Goal: Task Accomplishment & Management: Use online tool/utility

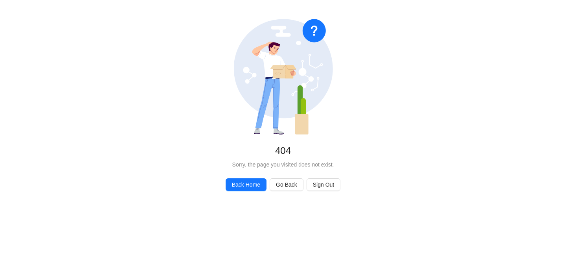
click at [316, 120] on icon "No Found" at bounding box center [283, 77] width 99 height 116
click at [239, 185] on span "Back Home" at bounding box center [246, 184] width 28 height 9
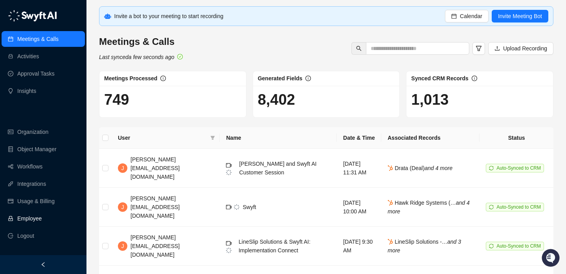
click at [26, 219] on link "Employee" at bounding box center [29, 218] width 24 height 16
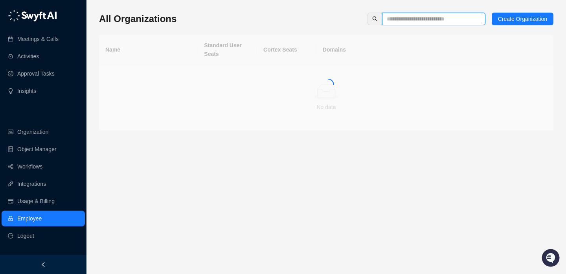
click at [400, 15] on input "text" at bounding box center [431, 19] width 88 height 9
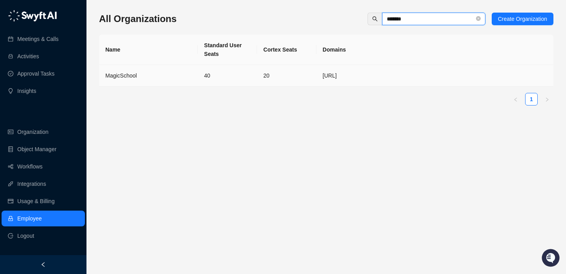
type input "*******"
click at [312, 75] on td "20" at bounding box center [286, 76] width 59 height 22
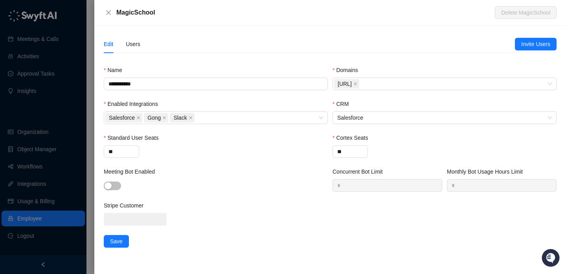
click at [143, 44] on div "Edit Users" at bounding box center [309, 44] width 411 height 18
click at [131, 44] on div "Users" at bounding box center [133, 44] width 15 height 9
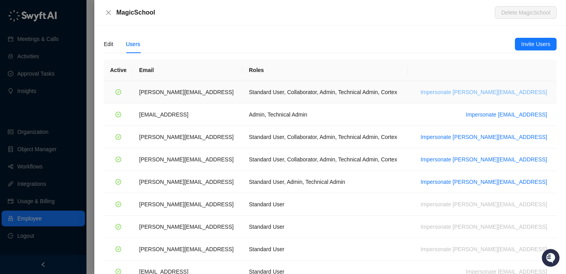
click at [502, 92] on span "Impersonate ana@magicschool.ai" at bounding box center [484, 92] width 127 height 9
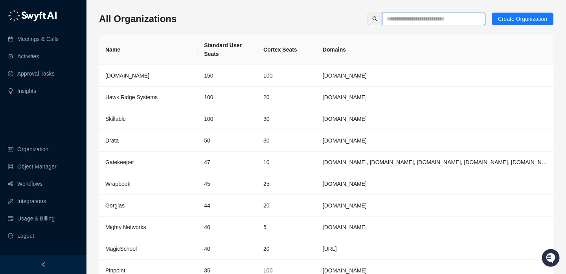
click at [425, 21] on input "text" at bounding box center [431, 19] width 88 height 9
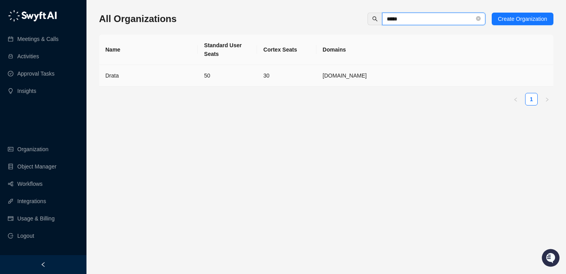
type input "*****"
click at [222, 76] on td "50" at bounding box center [227, 76] width 59 height 22
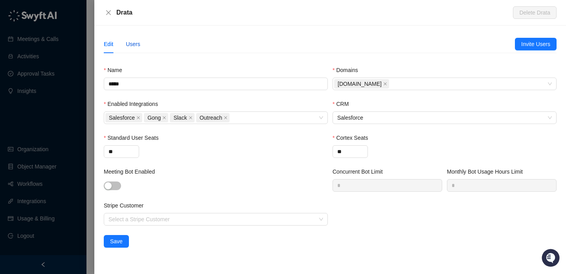
click at [132, 41] on div "Users" at bounding box center [133, 44] width 15 height 9
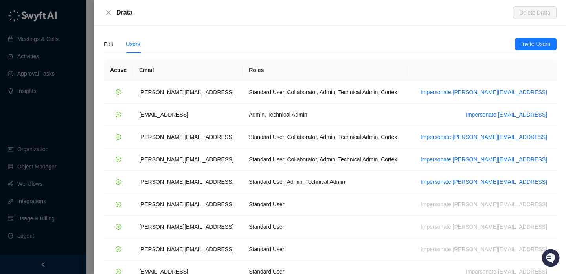
click at [62, 88] on div at bounding box center [283, 137] width 566 height 274
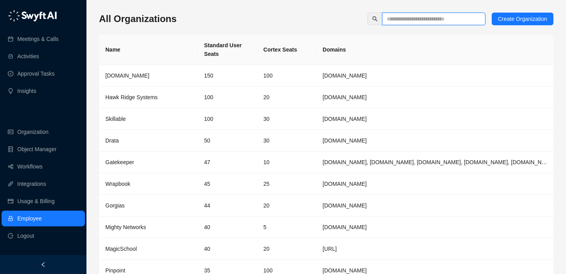
click at [439, 20] on input "text" at bounding box center [431, 19] width 88 height 9
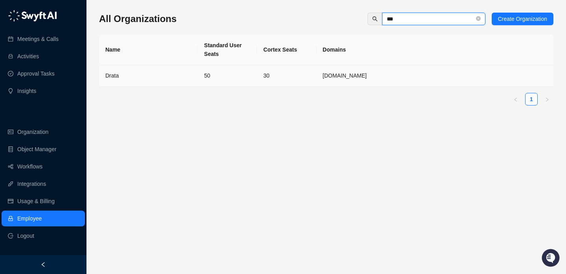
type input "***"
click at [234, 66] on td "50" at bounding box center [227, 76] width 59 height 22
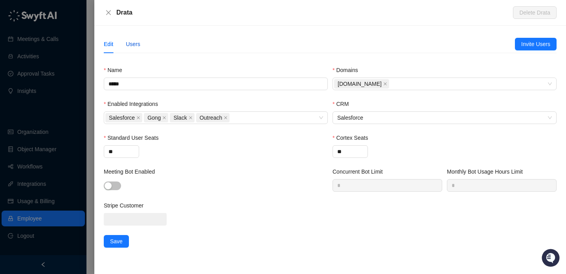
click at [131, 44] on div "Users" at bounding box center [133, 44] width 15 height 9
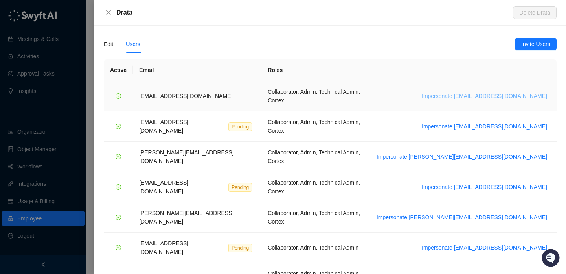
click at [487, 96] on button "Impersonate bradchrisakis@drata.com" at bounding box center [485, 95] width 132 height 9
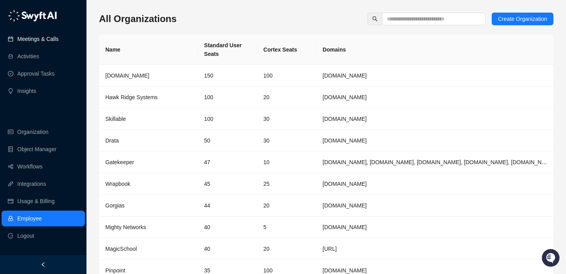
click at [56, 36] on link "Meetings & Calls" at bounding box center [37, 39] width 41 height 16
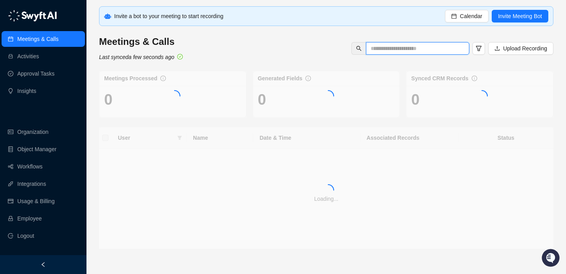
click at [430, 48] on input "text" at bounding box center [415, 48] width 88 height 9
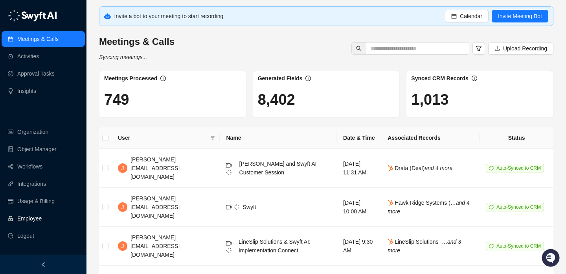
click at [42, 217] on link "Employee" at bounding box center [29, 218] width 24 height 16
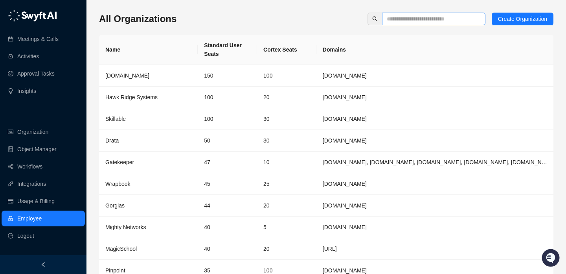
click at [420, 23] on span at bounding box center [433, 19] width 103 height 13
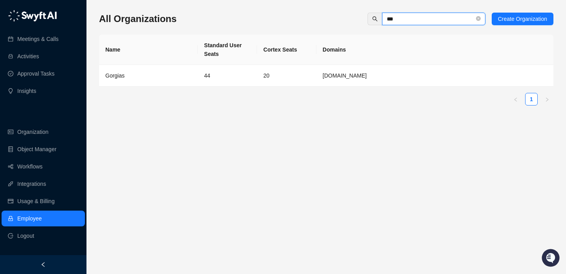
type input "***"
click at [266, 78] on td "20" at bounding box center [286, 76] width 59 height 22
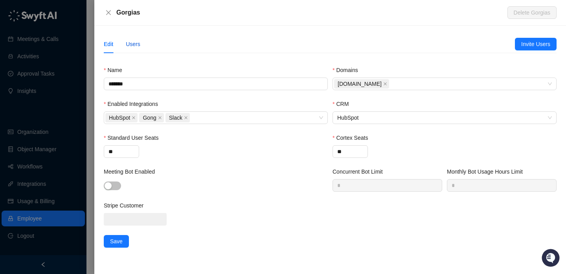
click at [133, 46] on div "Users" at bounding box center [133, 44] width 15 height 9
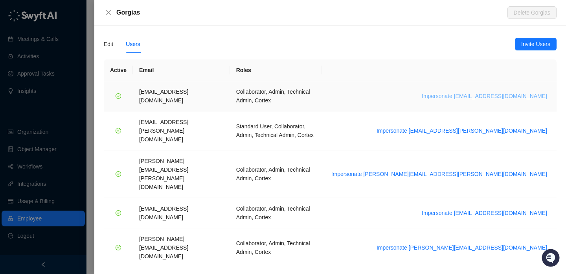
click at [477, 92] on span "Impersonate arash.akhiani@gorgias.com" at bounding box center [484, 96] width 125 height 9
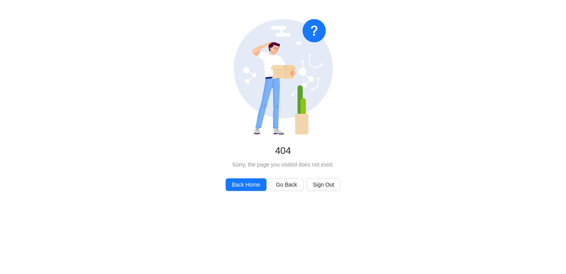
click at [235, 176] on div "No Found 404 Sorry, the page you visited does not exist. Back Home Go Back Sign…" at bounding box center [283, 104] width 566 height 209
click at [237, 182] on span "Back Home" at bounding box center [246, 184] width 28 height 9
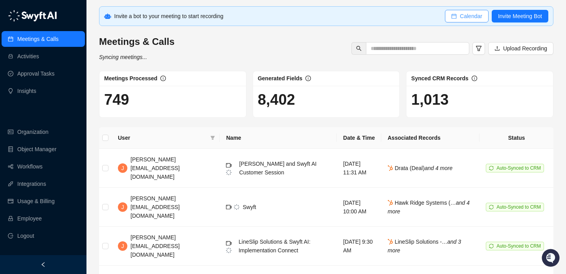
click at [457, 16] on button "Calendar" at bounding box center [467, 16] width 44 height 13
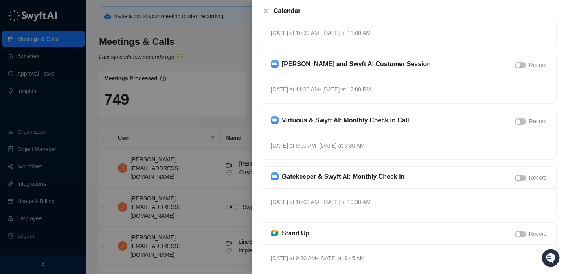
scroll to position [91, 0]
click at [519, 174] on span "button" at bounding box center [520, 177] width 11 height 6
click at [520, 124] on div at bounding box center [520, 120] width 11 height 9
click at [520, 121] on span "button" at bounding box center [520, 121] width 11 height 6
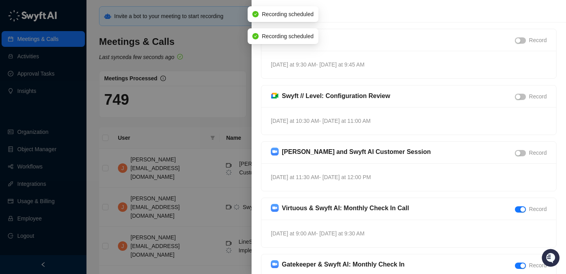
scroll to position [0, 0]
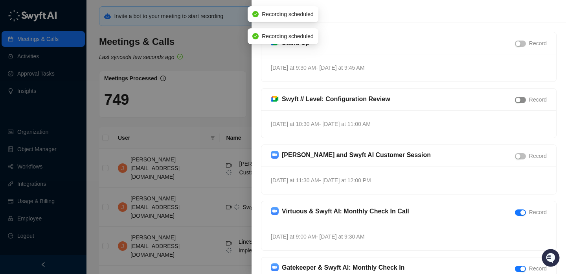
click at [520, 100] on span "button" at bounding box center [520, 100] width 11 height 6
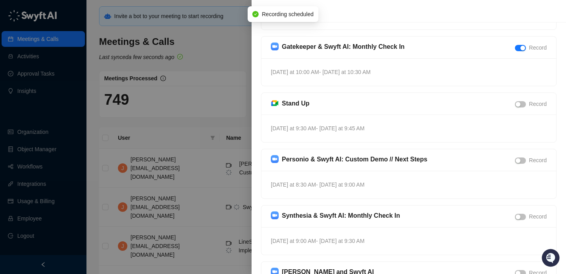
scroll to position [278, 0]
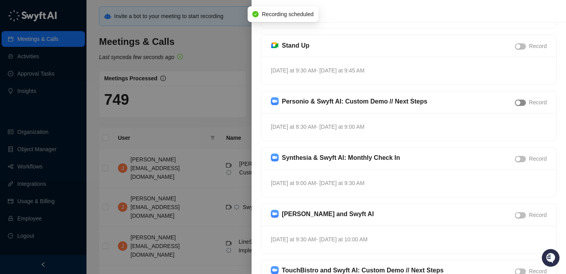
click at [518, 104] on div "button" at bounding box center [518, 102] width 5 height 5
click at [519, 162] on div "Synthesia & Swyft AI: Monthly Check In Record" at bounding box center [409, 159] width 276 height 12
click at [524, 157] on span "button" at bounding box center [520, 159] width 11 height 6
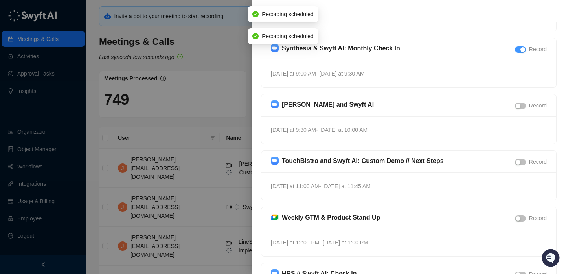
scroll to position [415, 0]
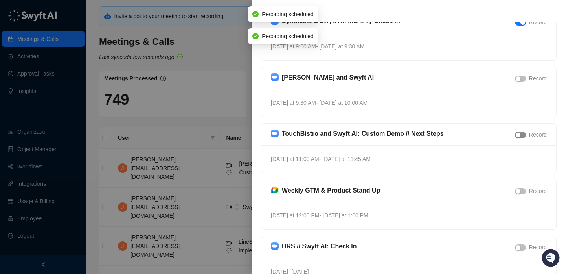
click at [519, 132] on span "button" at bounding box center [520, 135] width 11 height 6
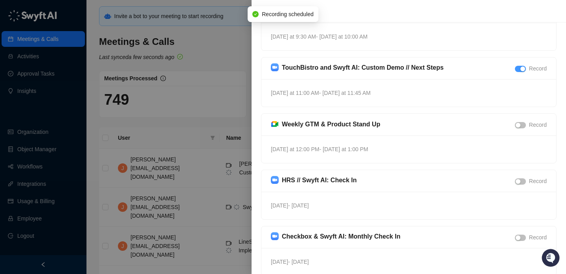
scroll to position [494, 0]
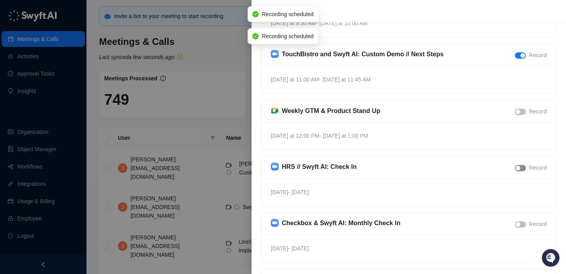
click at [521, 168] on span "button" at bounding box center [520, 168] width 11 height 6
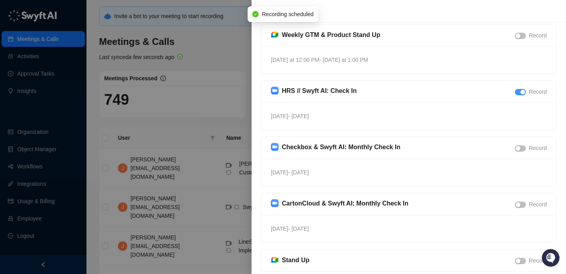
scroll to position [587, 0]
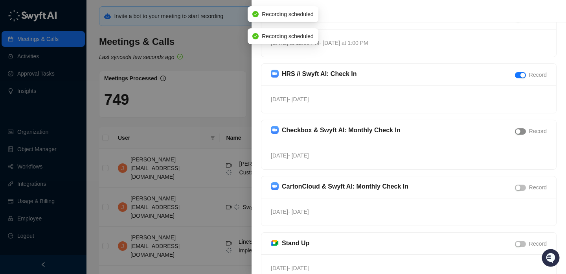
click at [520, 129] on span "button" at bounding box center [520, 131] width 11 height 6
click at [521, 187] on span "button" at bounding box center [520, 187] width 11 height 6
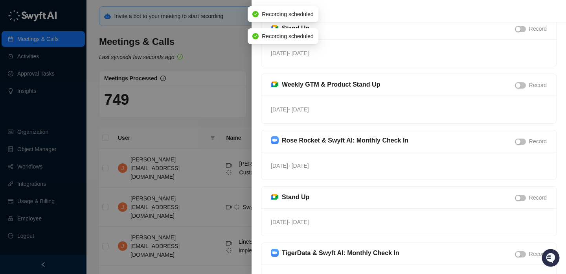
scroll to position [977, 0]
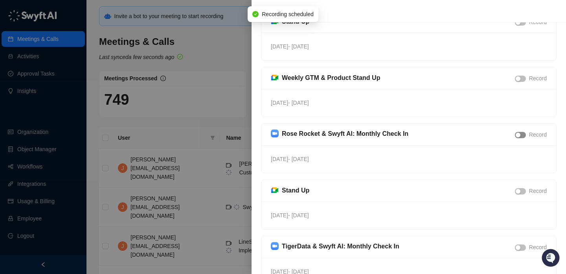
click at [521, 134] on span "button" at bounding box center [520, 135] width 11 height 6
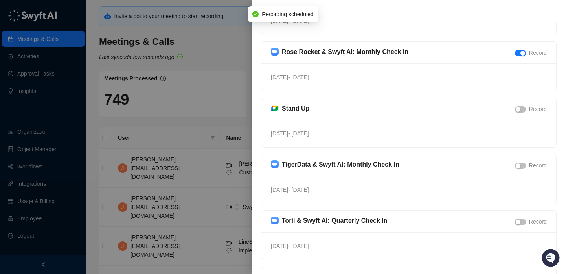
scroll to position [1145, 0]
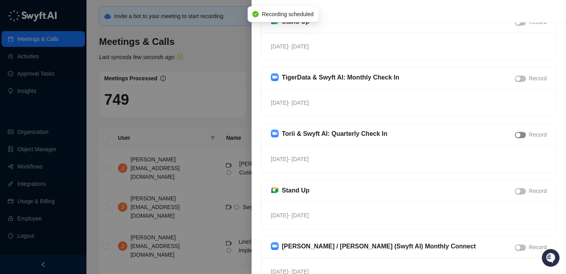
click at [521, 137] on span "button" at bounding box center [520, 135] width 11 height 6
click at [518, 75] on div at bounding box center [520, 78] width 11 height 9
click at [519, 77] on div "button" at bounding box center [518, 78] width 5 height 5
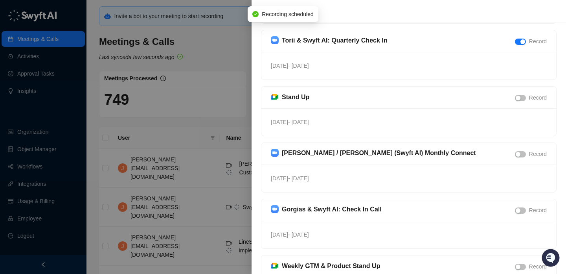
scroll to position [1274, 0]
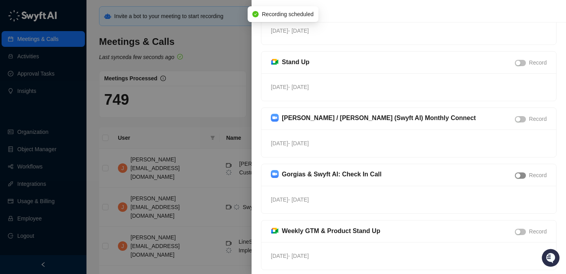
click at [520, 174] on div "button" at bounding box center [518, 175] width 5 height 5
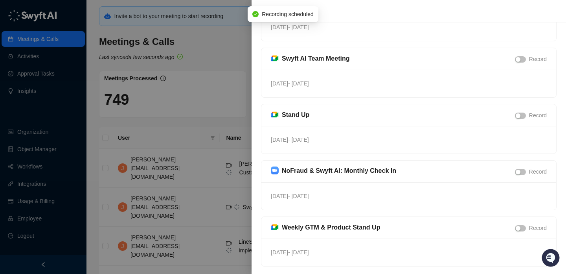
scroll to position [1559, 0]
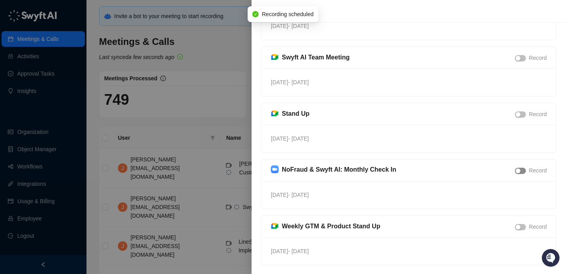
click at [520, 172] on span "button" at bounding box center [520, 170] width 11 height 6
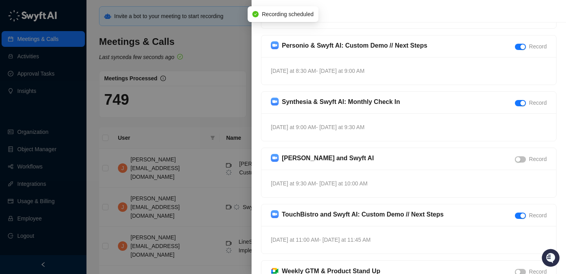
scroll to position [0, 0]
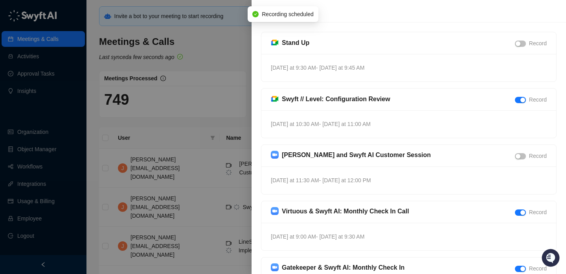
click at [225, 53] on div at bounding box center [283, 137] width 566 height 274
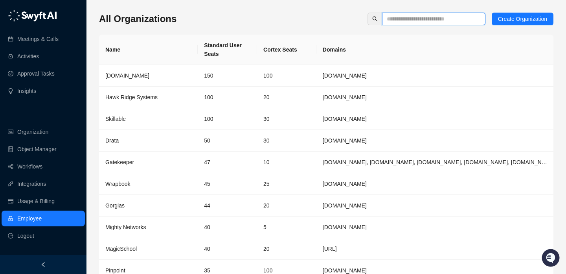
click at [391, 19] on input "text" at bounding box center [431, 19] width 88 height 9
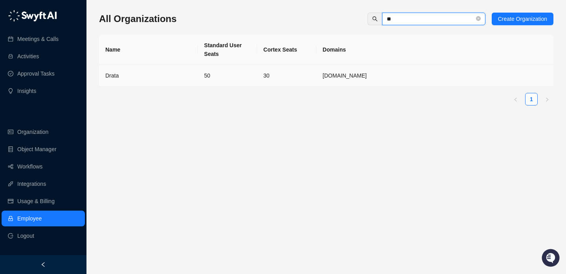
type input "**"
click at [257, 68] on td "30" at bounding box center [286, 76] width 59 height 22
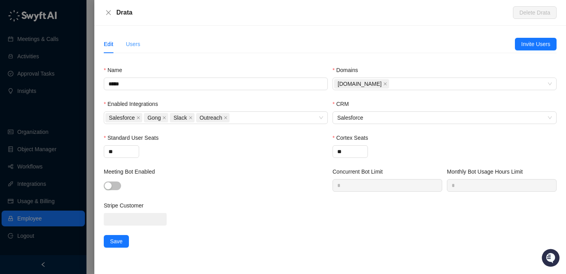
click at [127, 39] on div "Users" at bounding box center [133, 44] width 15 height 18
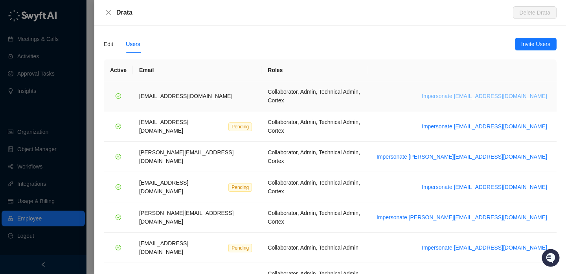
click at [480, 92] on span "Impersonate bradchrisakis@drata.com" at bounding box center [484, 96] width 125 height 9
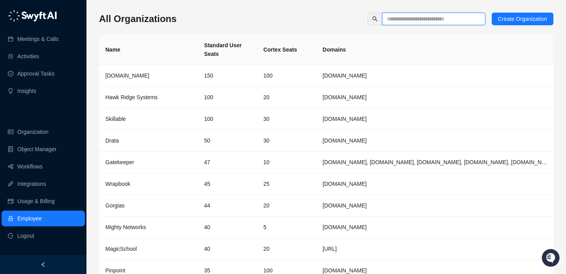
click at [395, 19] on input "text" at bounding box center [431, 19] width 88 height 9
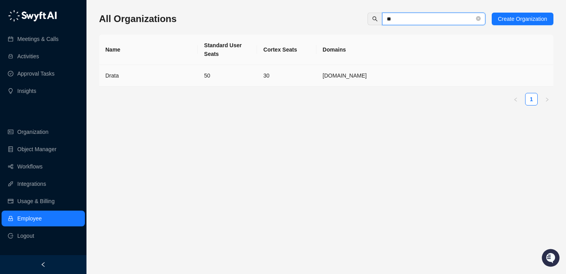
type input "**"
click at [223, 77] on td "50" at bounding box center [227, 76] width 59 height 22
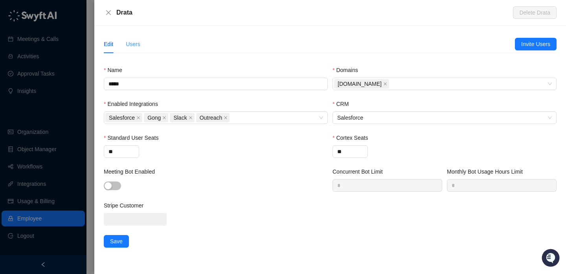
click at [128, 36] on div "Users" at bounding box center [133, 44] width 15 height 18
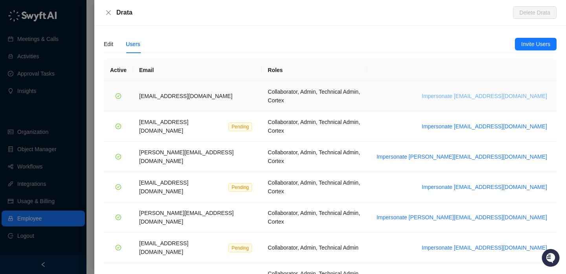
click at [477, 92] on span "Impersonate [EMAIL_ADDRESS][DOMAIN_NAME]" at bounding box center [484, 96] width 125 height 9
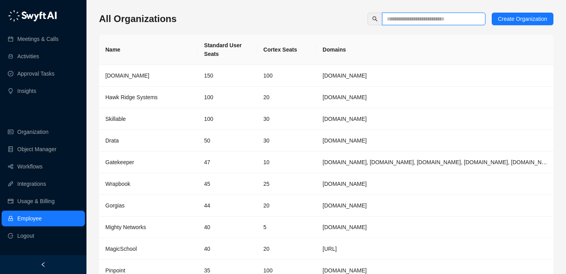
click at [435, 20] on input "text" at bounding box center [431, 19] width 88 height 9
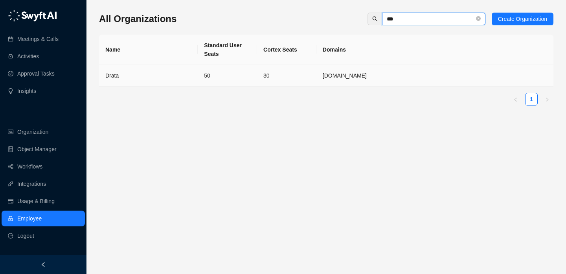
type input "***"
click at [200, 72] on td "50" at bounding box center [227, 76] width 59 height 22
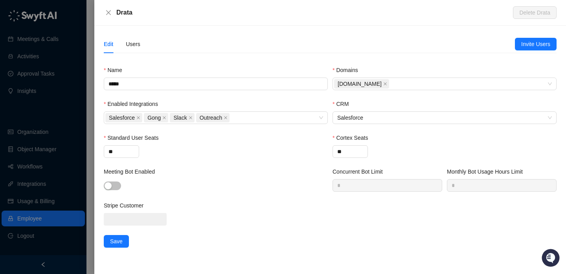
click at [142, 44] on div "Edit Users" at bounding box center [309, 44] width 411 height 18
click at [134, 44] on div "Users" at bounding box center [133, 44] width 15 height 9
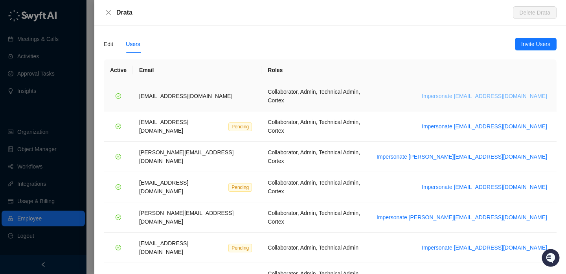
click at [467, 92] on span "Impersonate bradchrisakis@drata.com" at bounding box center [484, 96] width 125 height 9
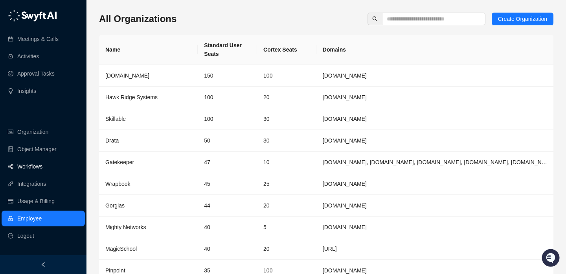
click at [42, 167] on link "Workflows" at bounding box center [29, 166] width 25 height 16
click at [231, 77] on td "150" at bounding box center [227, 76] width 59 height 22
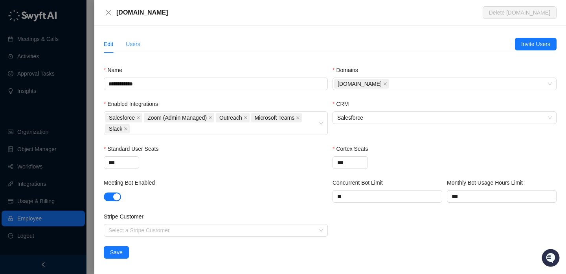
click at [138, 50] on div "Users" at bounding box center [133, 44] width 15 height 18
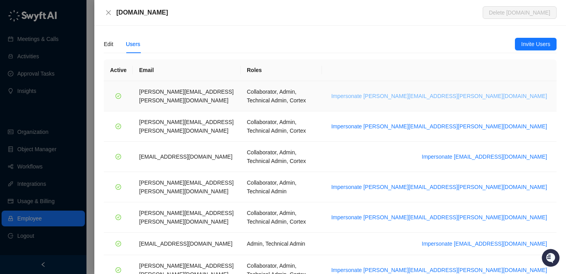
click at [477, 92] on span "Impersonate alice.ketch@synthesia.io" at bounding box center [439, 96] width 216 height 9
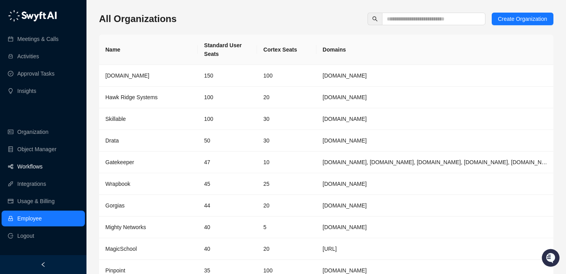
click at [42, 166] on link "Workflows" at bounding box center [29, 166] width 25 height 16
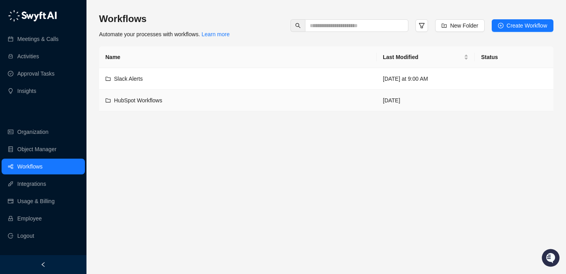
click at [218, 76] on div "Slack Alerts" at bounding box center [237, 78] width 265 height 9
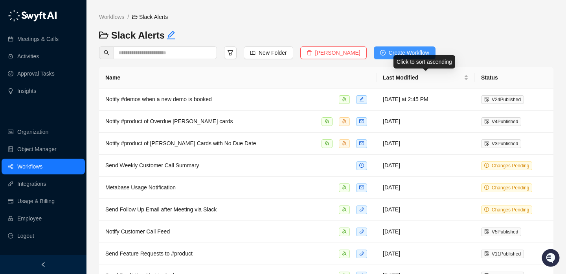
click at [410, 53] on span "Create Workflow" at bounding box center [409, 52] width 40 height 9
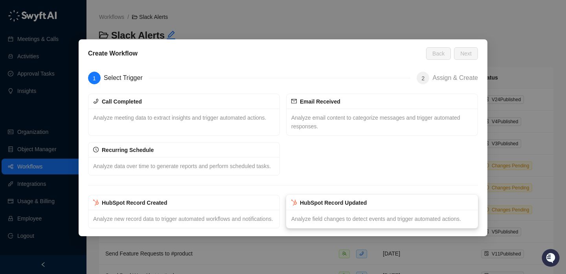
click at [344, 222] on div "Analyze field changes to detect events and trigger automated actions." at bounding box center [382, 218] width 191 height 18
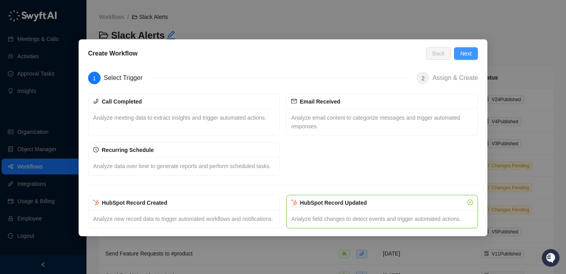
click at [463, 54] on span "Next" at bounding box center [465, 53] width 11 height 9
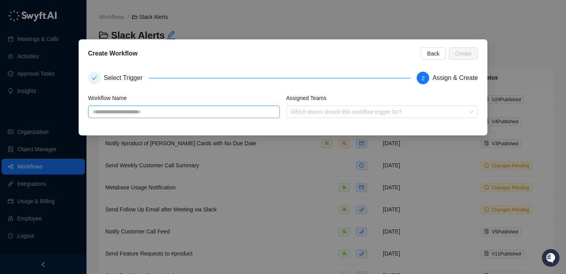
click at [224, 109] on input "text" at bounding box center [184, 111] width 192 height 13
click at [309, 114] on div at bounding box center [378, 112] width 180 height 6
type input "**********"
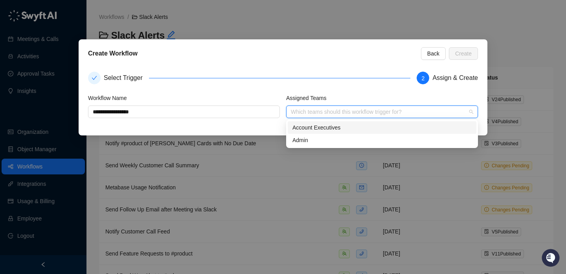
click at [318, 133] on div "Account Executives" at bounding box center [382, 127] width 189 height 13
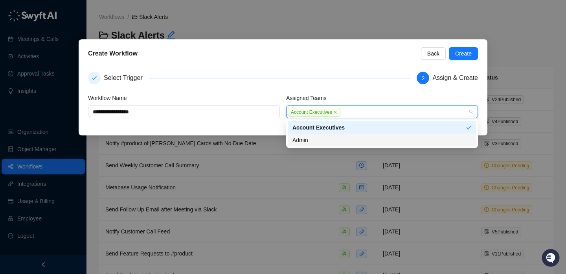
click at [321, 141] on div "Admin" at bounding box center [381, 140] width 179 height 9
click at [455, 54] on span "Create" at bounding box center [463, 53] width 17 height 9
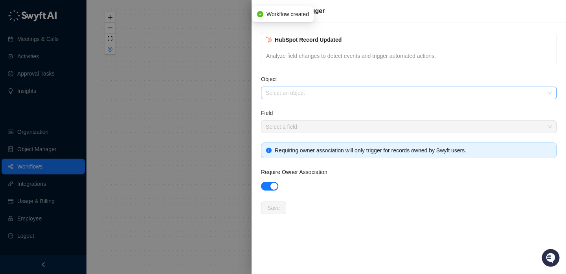
click at [337, 91] on input "Object" at bounding box center [406, 93] width 281 height 12
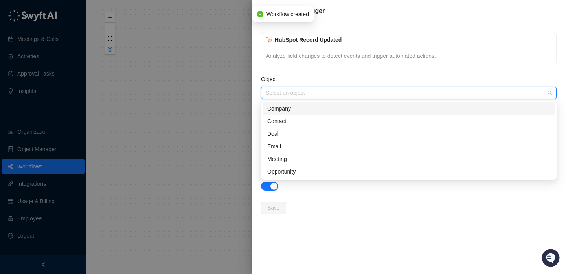
click at [334, 106] on div "Company" at bounding box center [408, 108] width 283 height 9
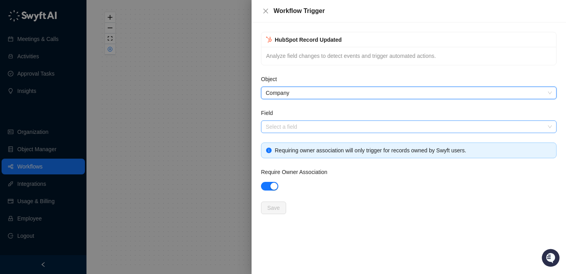
click at [300, 131] on input "Field" at bounding box center [406, 127] width 281 height 12
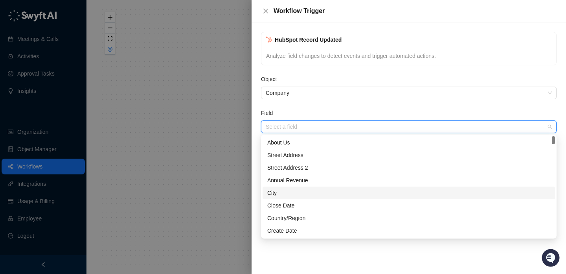
click at [323, 189] on div "City" at bounding box center [408, 192] width 283 height 9
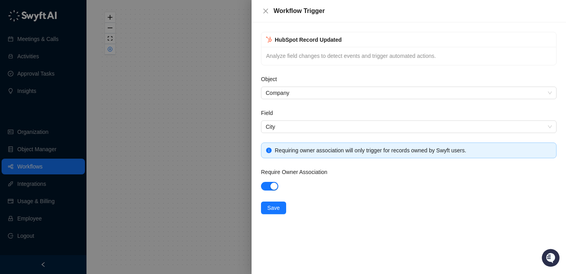
drag, startPoint x: 344, startPoint y: 151, endPoint x: 408, endPoint y: 151, distance: 64.1
click at [408, 151] on div "Requiring owner association will only trigger for records owned by Swyft users." at bounding box center [413, 150] width 277 height 9
drag, startPoint x: 408, startPoint y: 151, endPoint x: 325, endPoint y: 151, distance: 83.3
click at [325, 151] on div "Requiring owner association will only trigger for records owned by Swyft users." at bounding box center [413, 150] width 277 height 9
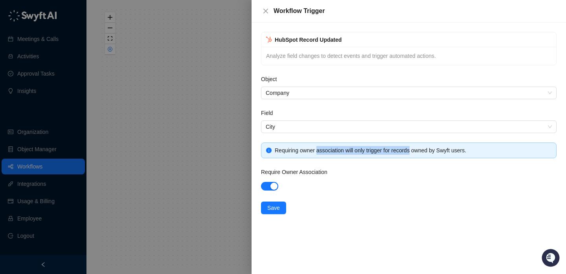
click at [326, 151] on div "Requiring owner association will only trigger for records owned by Swyft users." at bounding box center [413, 150] width 277 height 9
drag, startPoint x: 375, startPoint y: 150, endPoint x: 330, endPoint y: 150, distance: 45.2
click at [330, 150] on div "Requiring owner association will only trigger for records owned by Swyft users." at bounding box center [413, 150] width 277 height 9
click at [273, 184] on div "button" at bounding box center [273, 185] width 7 height 7
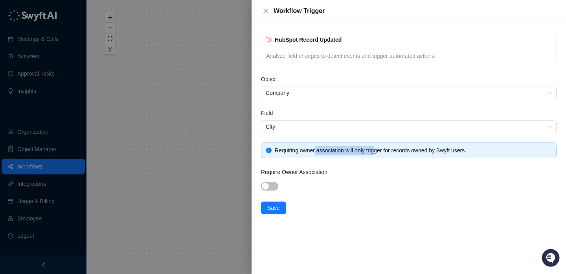
drag, startPoint x: 316, startPoint y: 150, endPoint x: 379, endPoint y: 150, distance: 62.9
click at [379, 150] on div "Requiring owner association will only trigger for records owned by Swyft users." at bounding box center [413, 150] width 277 height 9
drag, startPoint x: 379, startPoint y: 150, endPoint x: 337, endPoint y: 151, distance: 42.1
click at [337, 151] on div "Requiring owner association will only trigger for records owned by Swyft users." at bounding box center [413, 150] width 277 height 9
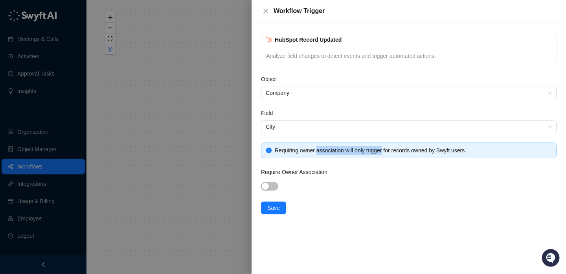
click at [337, 151] on div "Requiring owner association will only trigger for records owned by Swyft users." at bounding box center [413, 150] width 277 height 9
drag, startPoint x: 337, startPoint y: 151, endPoint x: 396, endPoint y: 151, distance: 59.0
click at [396, 151] on div "Requiring owner association will only trigger for records owned by Swyft users." at bounding box center [413, 150] width 277 height 9
click at [275, 205] on span "Save" at bounding box center [273, 207] width 13 height 9
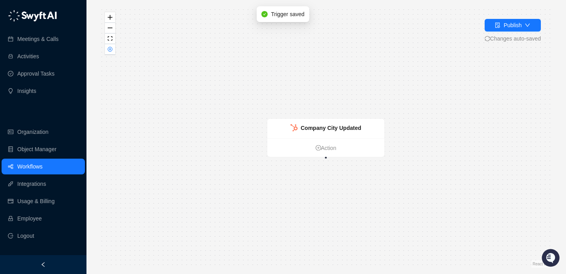
drag, startPoint x: 260, startPoint y: 157, endPoint x: 234, endPoint y: 115, distance: 49.4
click at [234, 115] on div "Company City Updated Action" at bounding box center [326, 136] width 454 height 261
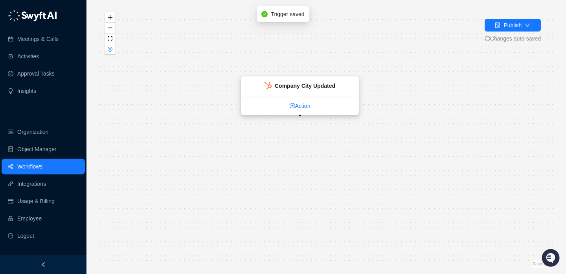
click at [292, 107] on icon "plus-circle" at bounding box center [293, 106] width 6 height 6
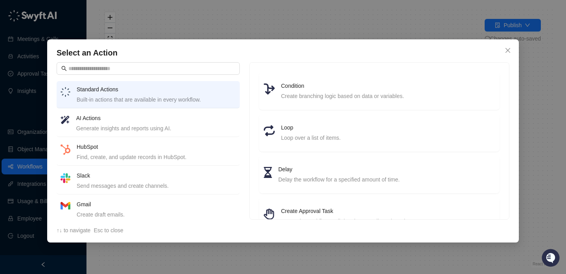
click at [156, 182] on div "Send messages and create channels." at bounding box center [156, 185] width 159 height 9
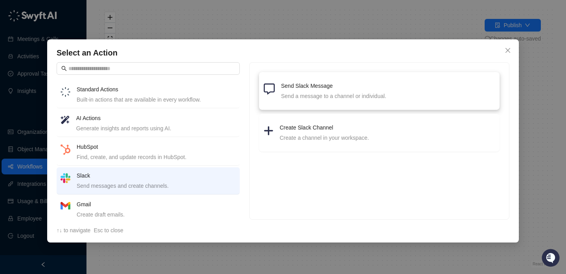
click at [312, 89] on h4 "Send Slack Message" at bounding box center [388, 85] width 214 height 9
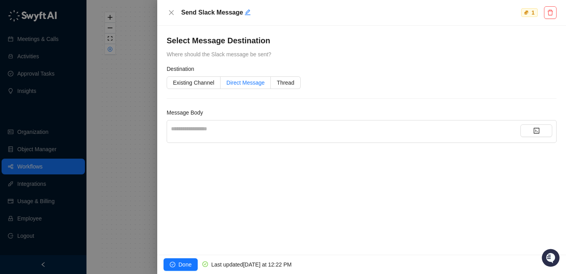
click at [250, 82] on span "Direct Message" at bounding box center [245, 82] width 38 height 6
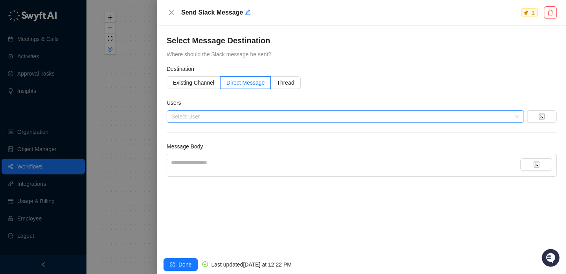
click at [241, 117] on div at bounding box center [341, 117] width 346 height 6
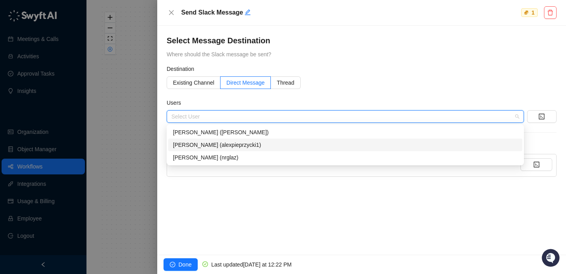
click at [239, 140] on div "[PERSON_NAME] (alexpieprzycki1)" at bounding box center [345, 144] width 345 height 9
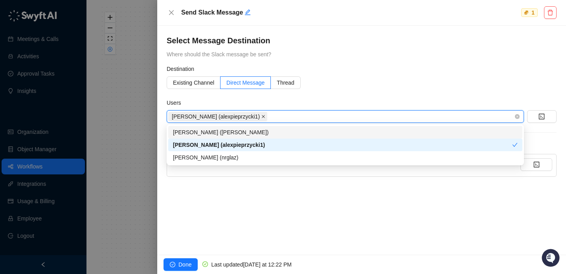
click at [261, 117] on icon "close" at bounding box center [263, 116] width 4 height 4
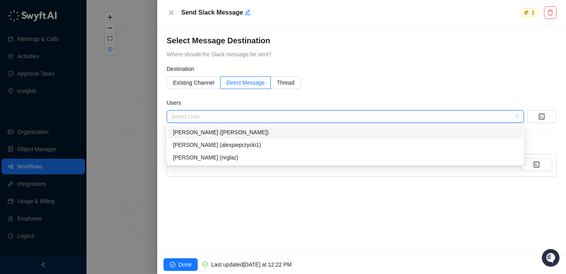
click at [257, 133] on div "[PERSON_NAME] ([PERSON_NAME])" at bounding box center [345, 132] width 345 height 9
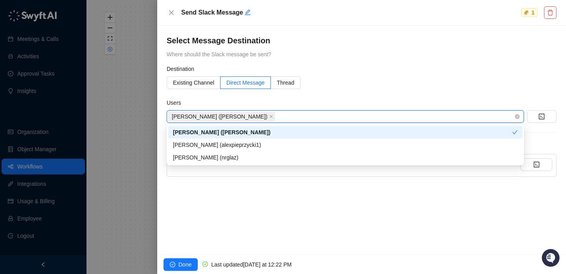
click at [312, 81] on div "Existing Channel Direct Message Thread" at bounding box center [362, 82] width 390 height 13
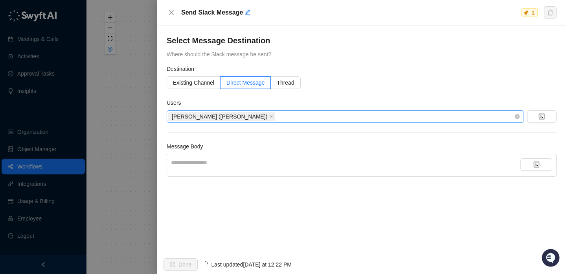
click at [222, 169] on div "**********" at bounding box center [345, 165] width 349 height 14
click at [225, 167] on div "**********" at bounding box center [345, 165] width 349 height 14
click at [228, 165] on div "**********" at bounding box center [345, 162] width 349 height 9
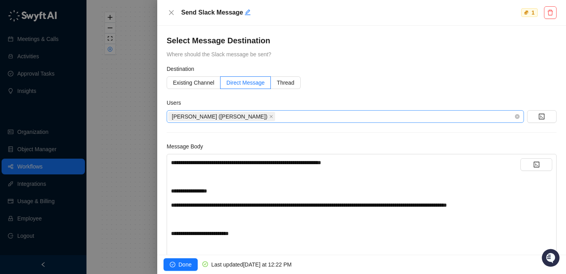
scroll to position [270, 0]
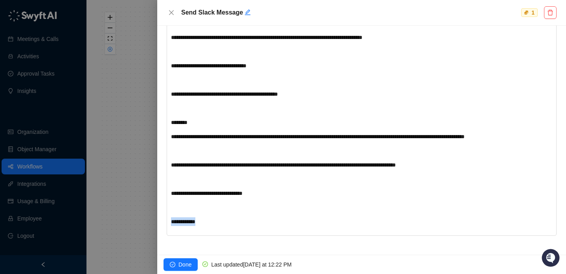
drag, startPoint x: 224, startPoint y: 221, endPoint x: 134, endPoint y: 221, distance: 89.6
click at [134, 221] on div "**********" at bounding box center [283, 137] width 566 height 274
click at [215, 223] on div "**********" at bounding box center [345, 221] width 349 height 9
drag, startPoint x: 213, startPoint y: 223, endPoint x: 177, endPoint y: 223, distance: 36.6
click at [177, 223] on div "**********" at bounding box center [345, 221] width 349 height 9
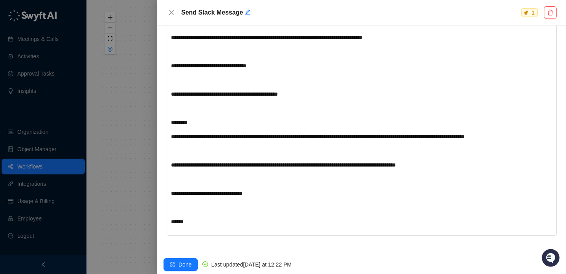
click at [210, 192] on span "**********" at bounding box center [207, 193] width 72 height 6
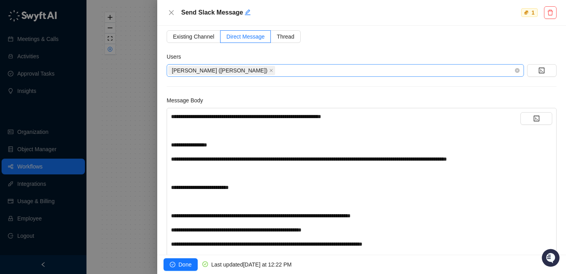
click at [219, 116] on span "**********" at bounding box center [246, 117] width 150 height 6
drag, startPoint x: 215, startPoint y: 117, endPoint x: 192, endPoint y: 118, distance: 23.2
click at [192, 118] on span "**********" at bounding box center [246, 117] width 150 height 6
click at [266, 127] on div "﻿" at bounding box center [345, 130] width 349 height 9
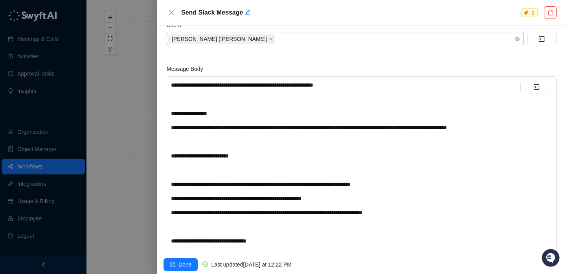
scroll to position [78, 0]
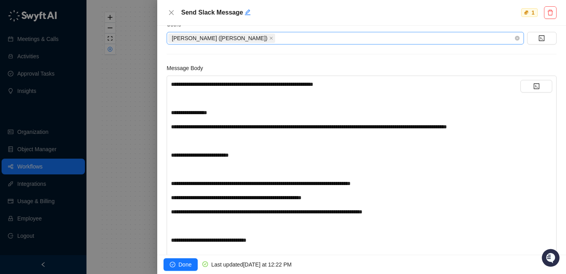
click at [234, 145] on div "﻿" at bounding box center [345, 140] width 349 height 9
click at [320, 113] on div "**********" at bounding box center [345, 112] width 349 height 9
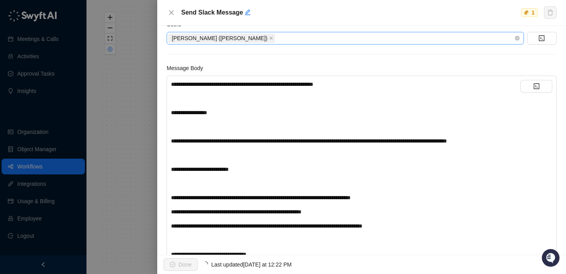
click at [295, 159] on div "﻿" at bounding box center [345, 155] width 349 height 9
click at [297, 159] on div "﻿" at bounding box center [345, 155] width 349 height 9
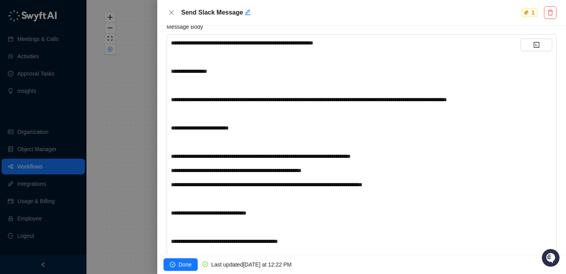
click at [314, 132] on div "**********" at bounding box center [345, 127] width 349 height 9
click at [318, 118] on div "﻿" at bounding box center [345, 113] width 349 height 9
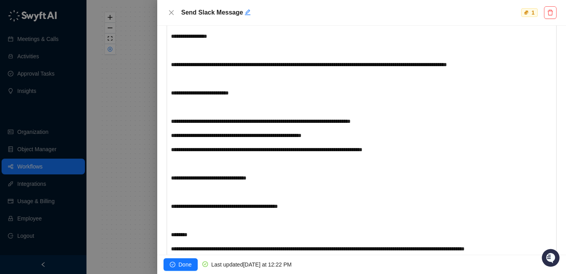
drag, startPoint x: 232, startPoint y: 130, endPoint x: 263, endPoint y: 156, distance: 39.9
click at [263, 156] on div "**********" at bounding box center [345, 171] width 349 height 334
click at [263, 152] on span "**********" at bounding box center [266, 150] width 191 height 6
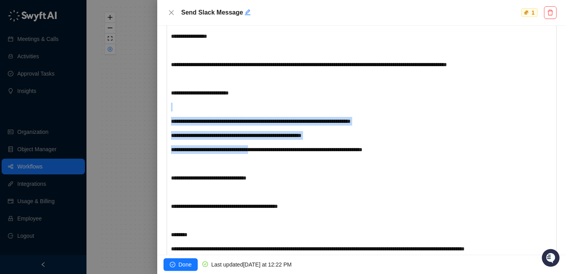
drag, startPoint x: 263, startPoint y: 156, endPoint x: 242, endPoint y: 120, distance: 41.5
click at [242, 119] on div "**********" at bounding box center [345, 171] width 349 height 334
click at [242, 120] on div "**********" at bounding box center [345, 171] width 349 height 334
drag, startPoint x: 296, startPoint y: 155, endPoint x: 281, endPoint y: 134, distance: 26.7
click at [281, 133] on div "**********" at bounding box center [345, 171] width 349 height 334
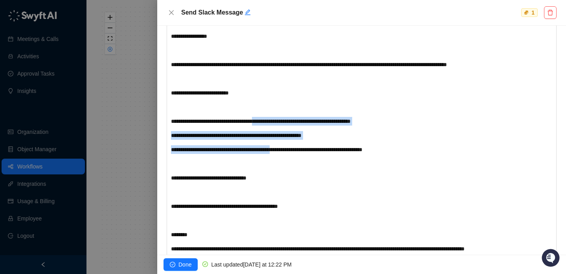
click at [281, 125] on div "**********" at bounding box center [345, 121] width 349 height 9
drag, startPoint x: 281, startPoint y: 134, endPoint x: 292, endPoint y: 157, distance: 25.7
click at [292, 157] on div "**********" at bounding box center [345, 171] width 349 height 334
click at [292, 152] on span "**********" at bounding box center [266, 150] width 191 height 6
drag, startPoint x: 256, startPoint y: 130, endPoint x: 279, endPoint y: 163, distance: 39.7
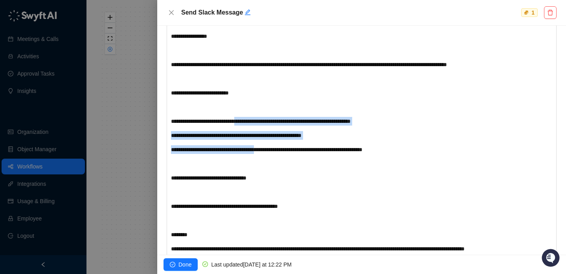
click at [279, 163] on div "**********" at bounding box center [345, 171] width 349 height 334
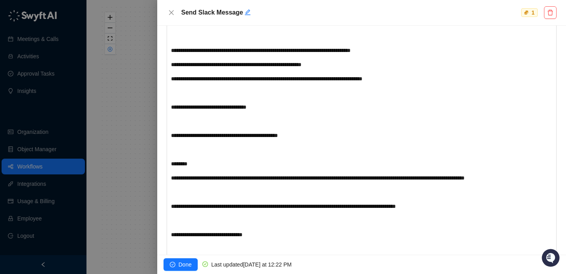
scroll to position [225, 0]
click at [252, 126] on div "﻿" at bounding box center [345, 121] width 349 height 9
drag, startPoint x: 263, startPoint y: 117, endPoint x: 208, endPoint y: 118, distance: 55.0
click at [208, 110] on span "**********" at bounding box center [208, 108] width 75 height 6
click at [215, 126] on div "﻿" at bounding box center [345, 121] width 349 height 9
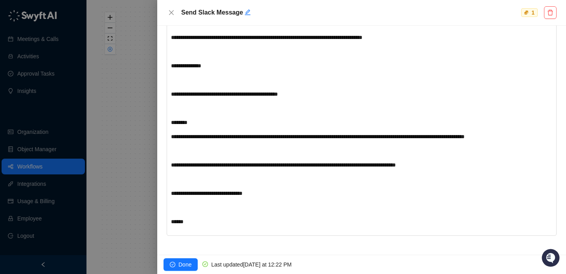
click at [215, 127] on div "********" at bounding box center [345, 122] width 349 height 9
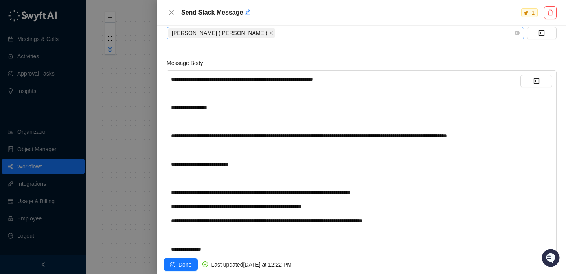
scroll to position [0, 0]
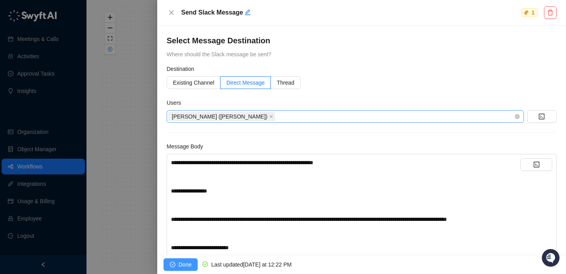
click at [193, 261] on button "Done" at bounding box center [181, 264] width 34 height 13
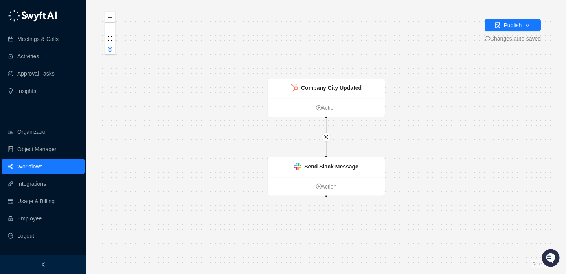
click at [502, 36] on span "Changes auto-saved" at bounding box center [513, 38] width 56 height 9
click at [506, 27] on div "Publish" at bounding box center [513, 25] width 18 height 9
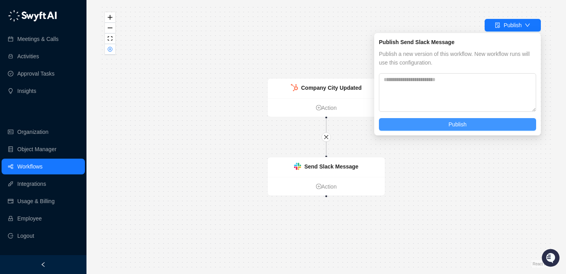
click at [456, 120] on span "Publish" at bounding box center [457, 124] width 18 height 9
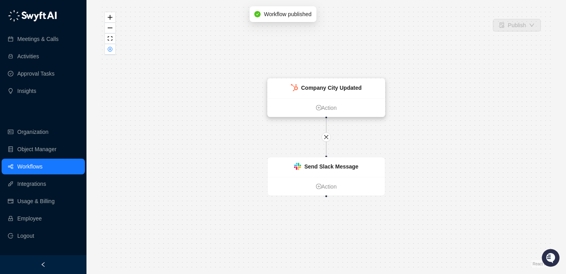
click at [337, 89] on strong "Company City Updated" at bounding box center [331, 88] width 61 height 6
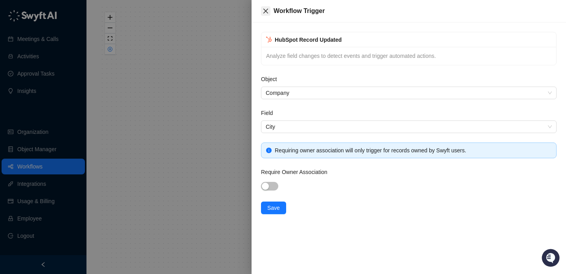
click at [266, 10] on icon "close" at bounding box center [265, 11] width 5 height 5
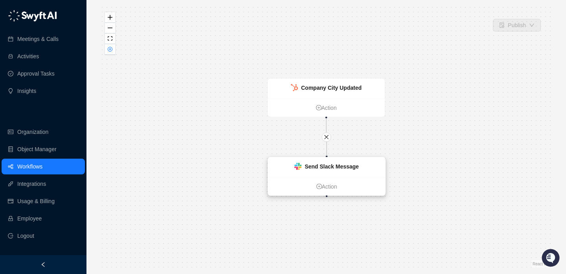
click at [298, 169] on img at bounding box center [297, 166] width 7 height 7
click at [298, 171] on div "Send Slack Message" at bounding box center [326, 167] width 117 height 20
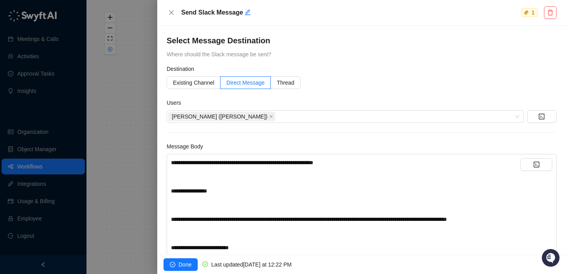
scroll to position [10, 0]
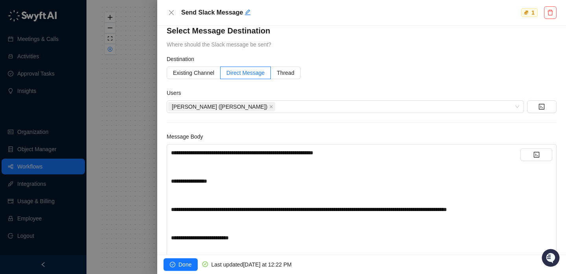
click at [205, 155] on span "**********" at bounding box center [242, 153] width 142 height 6
click at [186, 153] on span "**********" at bounding box center [241, 153] width 140 height 6
click at [191, 262] on span "Done" at bounding box center [184, 264] width 13 height 9
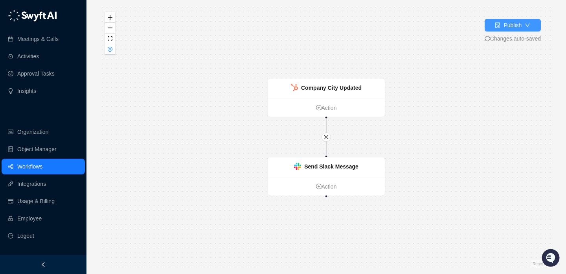
click at [499, 23] on div "Publish" at bounding box center [508, 25] width 27 height 9
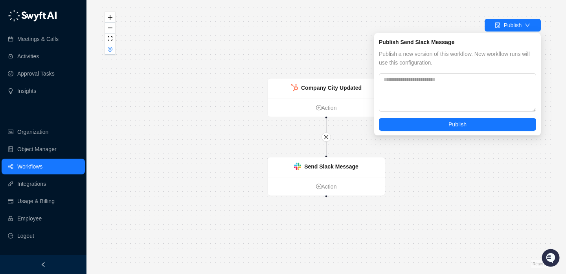
click at [467, 117] on div "Publish a new version of this workflow. New workflow runs will use this configu…" at bounding box center [457, 90] width 157 height 81
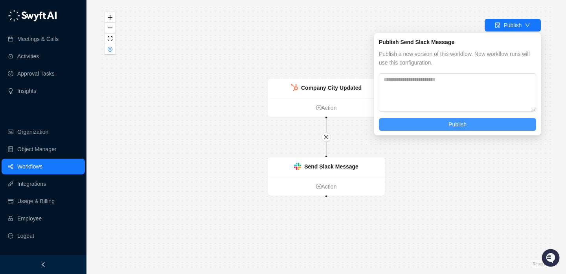
click at [467, 123] on button "Publish" at bounding box center [457, 124] width 157 height 13
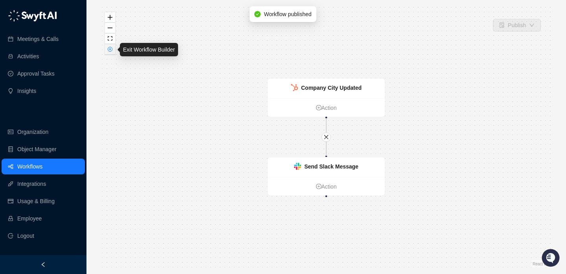
click at [111, 50] on icon "close-circle" at bounding box center [110, 49] width 5 height 5
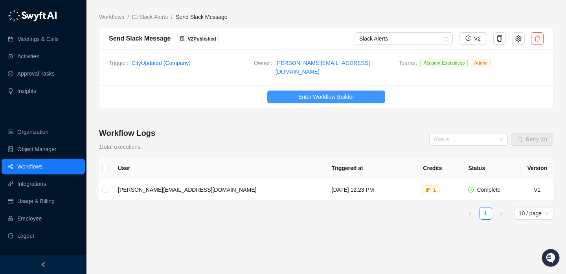
click at [279, 90] on button "Enter Workflow Builder" at bounding box center [326, 96] width 118 height 13
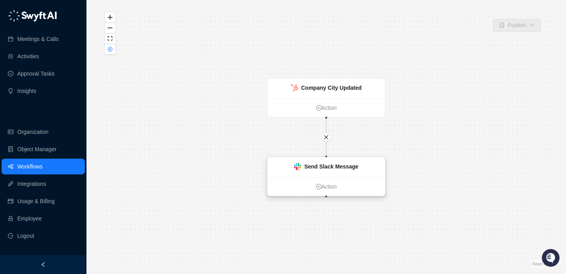
click at [307, 166] on strong "Send Slack Message" at bounding box center [331, 166] width 54 height 6
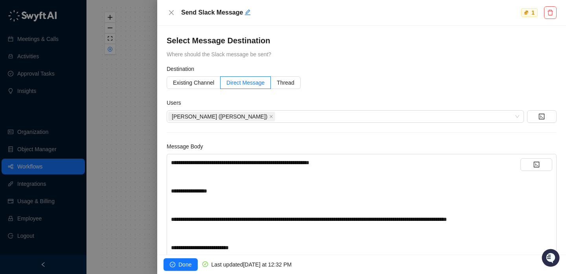
click at [184, 164] on span "**********" at bounding box center [240, 163] width 138 height 6
click at [201, 163] on span "**********" at bounding box center [241, 163] width 140 height 6
click at [188, 268] on span "Done" at bounding box center [184, 264] width 13 height 9
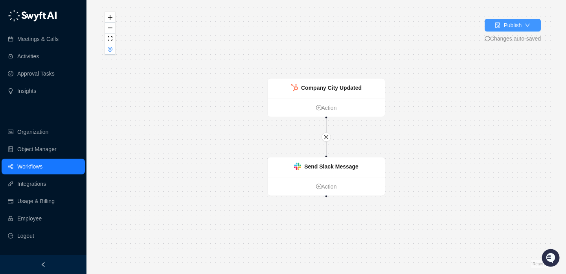
click at [516, 26] on div "Publish" at bounding box center [513, 25] width 18 height 9
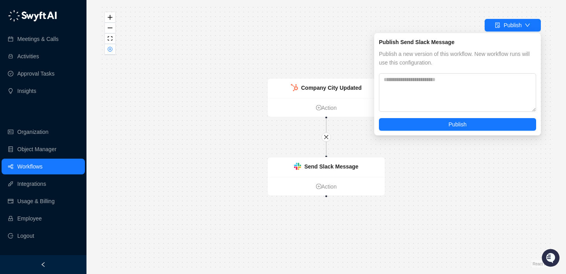
click at [439, 130] on div "Publish Send Slack Message Publish a new version of this workflow. New workflow…" at bounding box center [457, 84] width 167 height 102
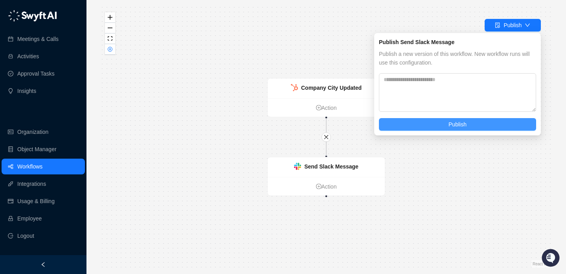
click at [442, 126] on button "Publish" at bounding box center [457, 124] width 157 height 13
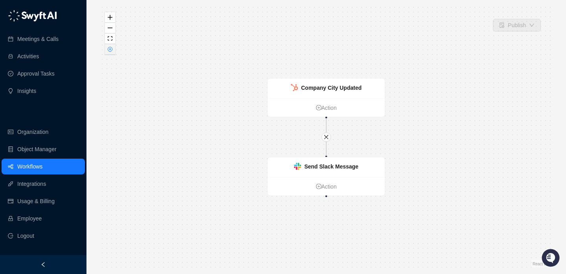
click at [108, 47] on icon "close-circle" at bounding box center [110, 49] width 5 height 5
